Goal: Browse casually

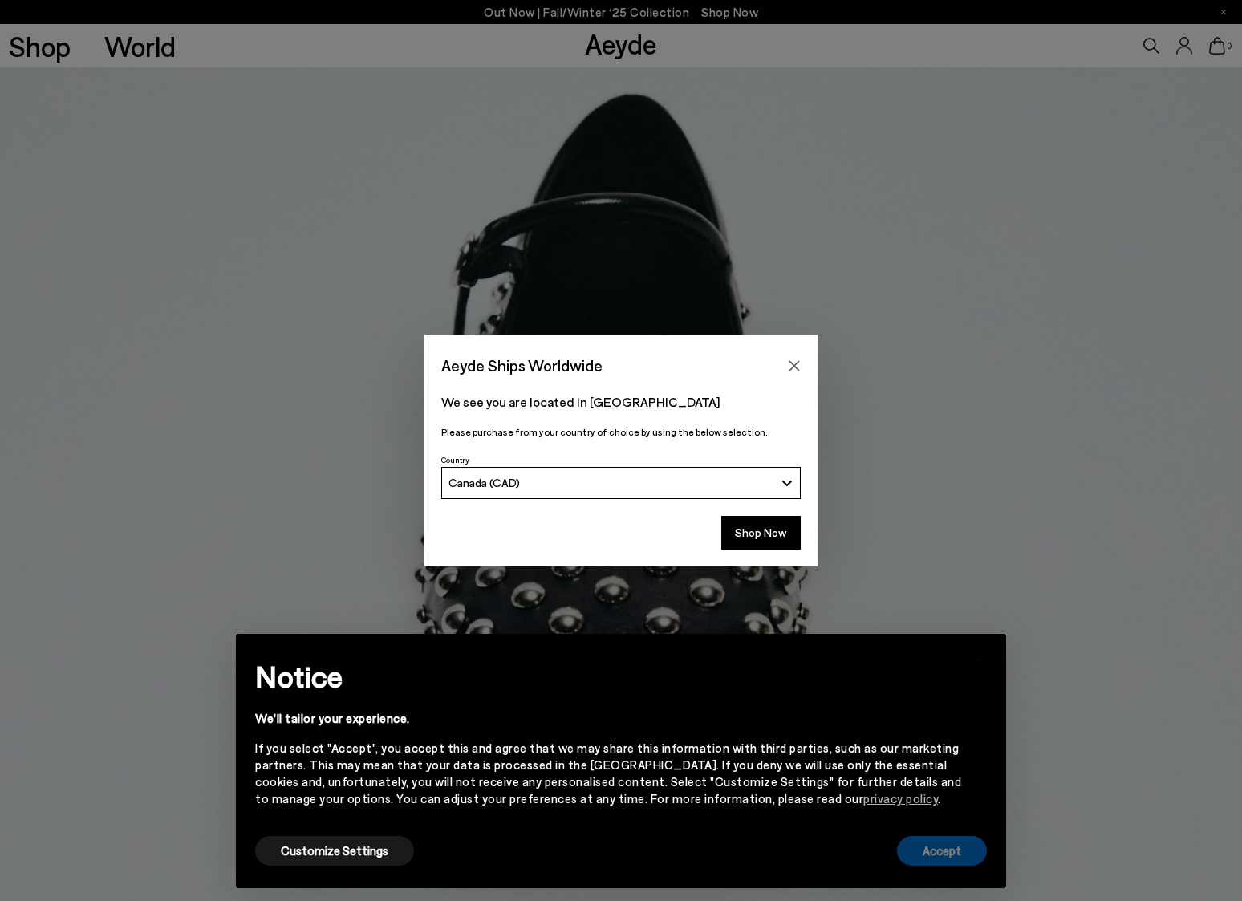
click at [948, 847] on button "Accept" at bounding box center [942, 851] width 90 height 30
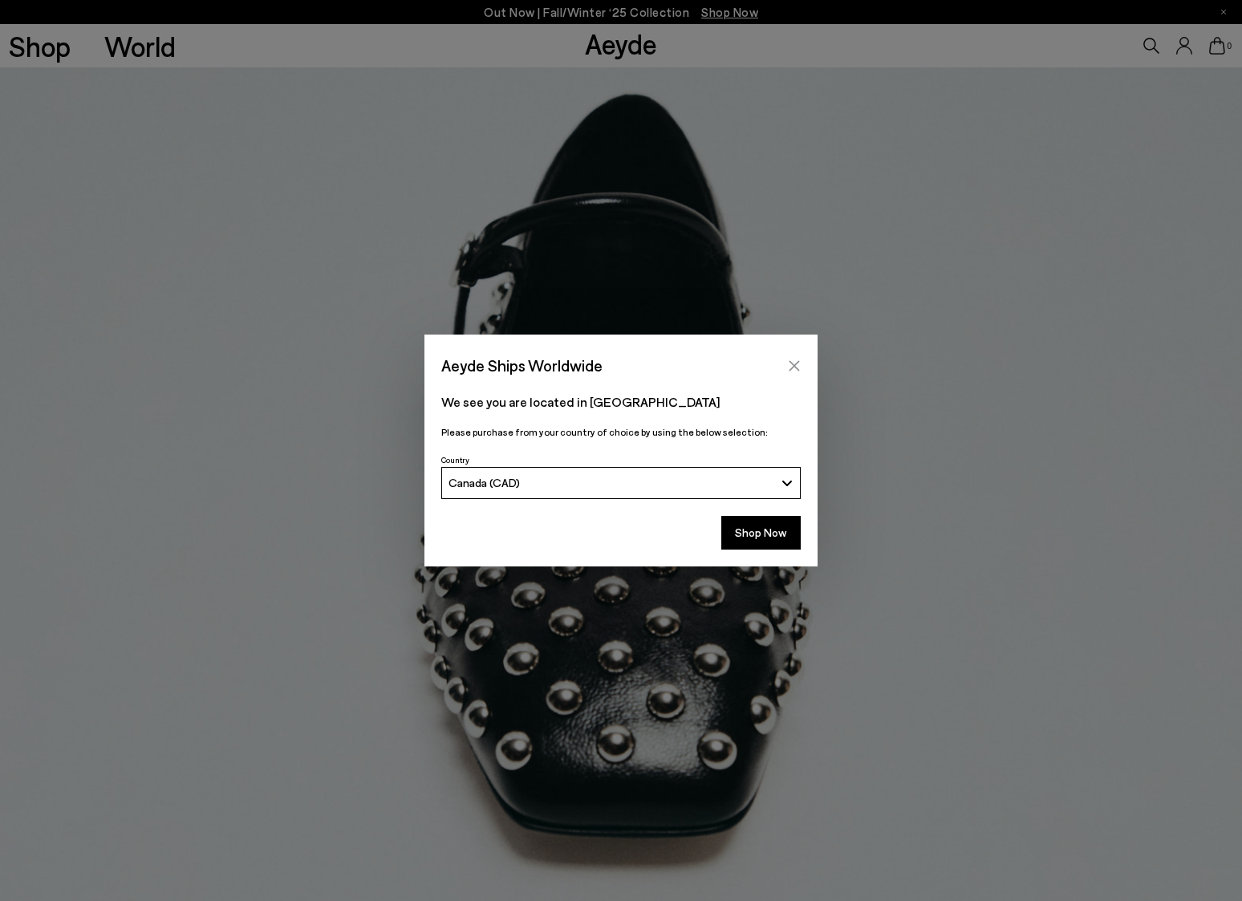
click at [795, 367] on icon "Close" at bounding box center [795, 365] width 10 height 10
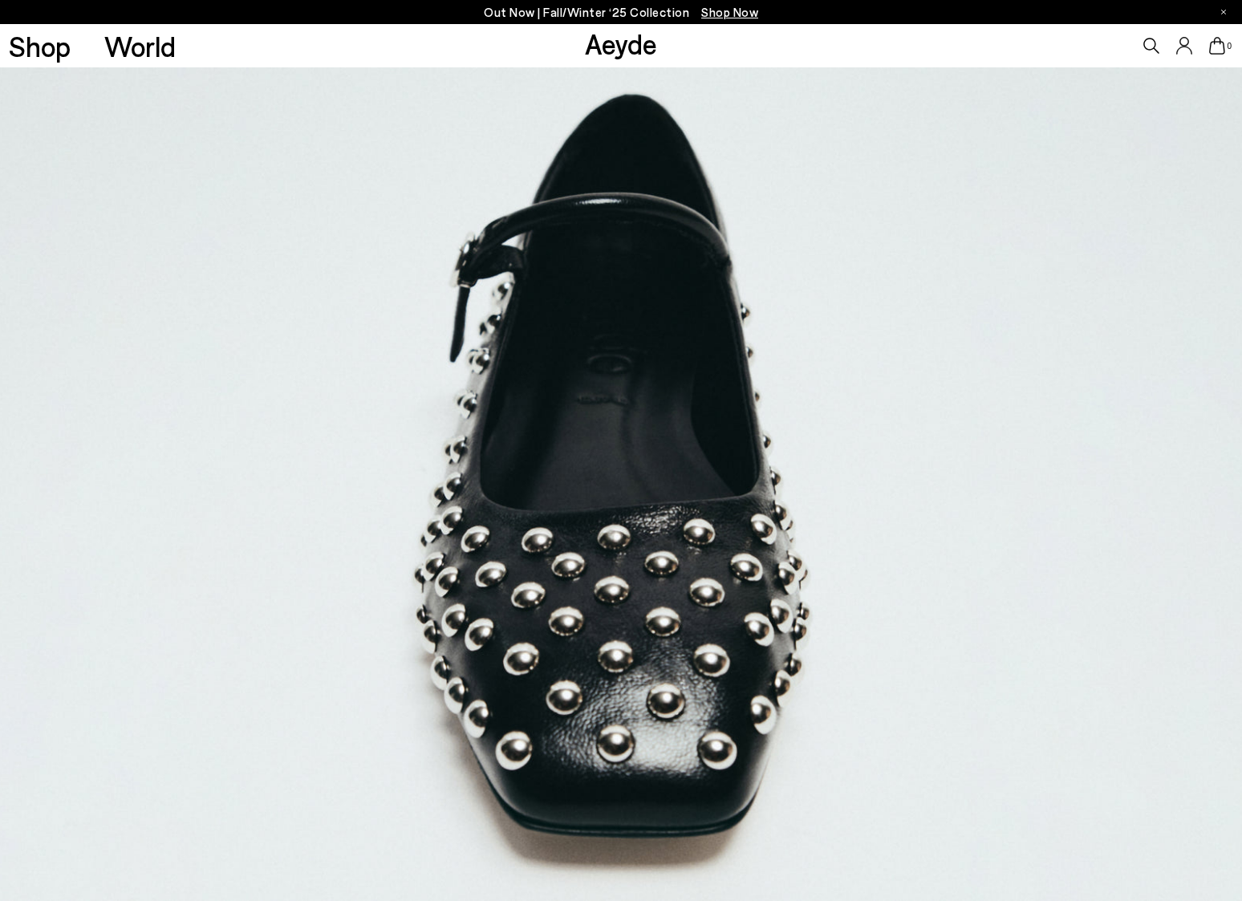
click at [717, 448] on img at bounding box center [621, 484] width 1242 height 834
click at [635, 477] on img at bounding box center [621, 484] width 1242 height 834
